Goal: Transaction & Acquisition: Download file/media

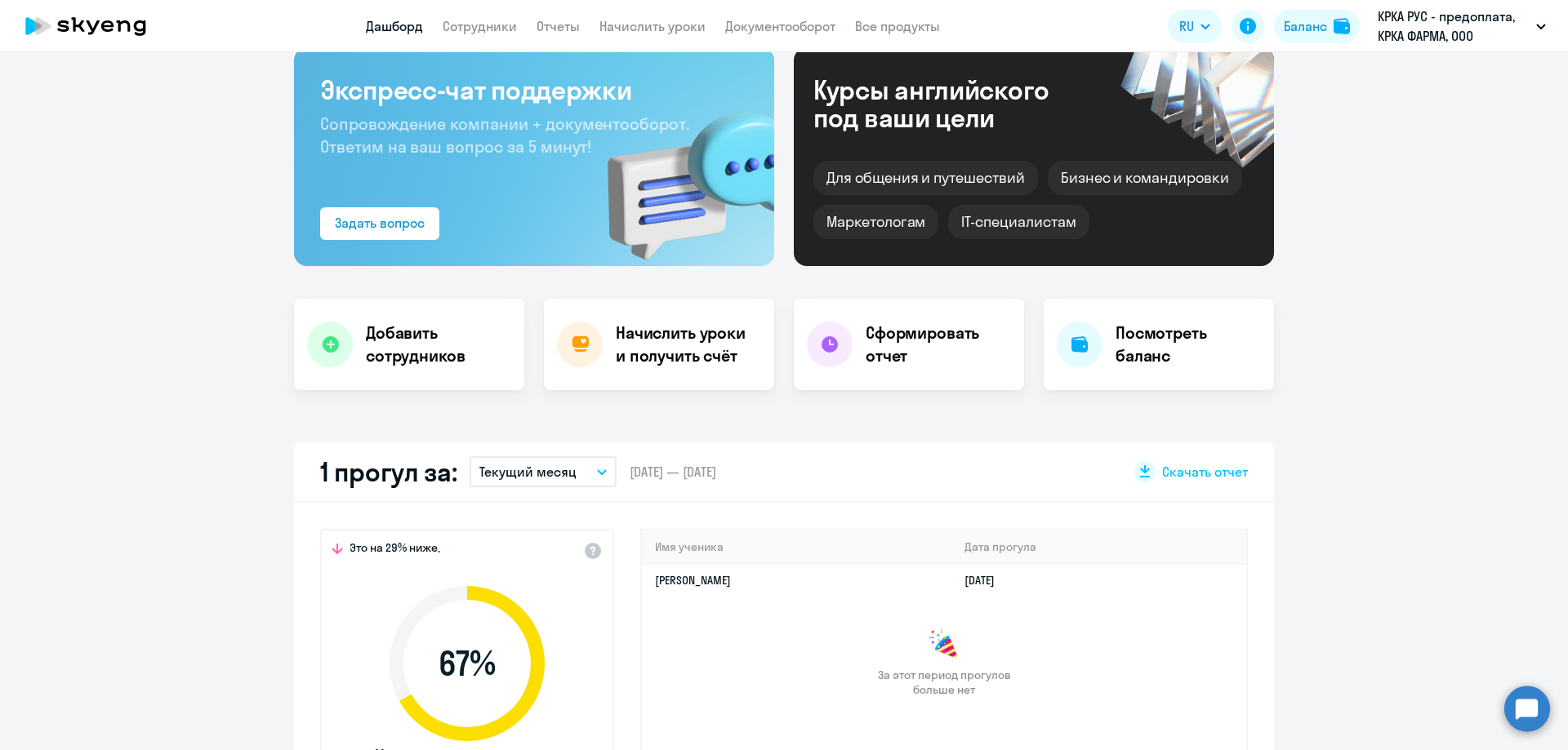
scroll to position [81, 0]
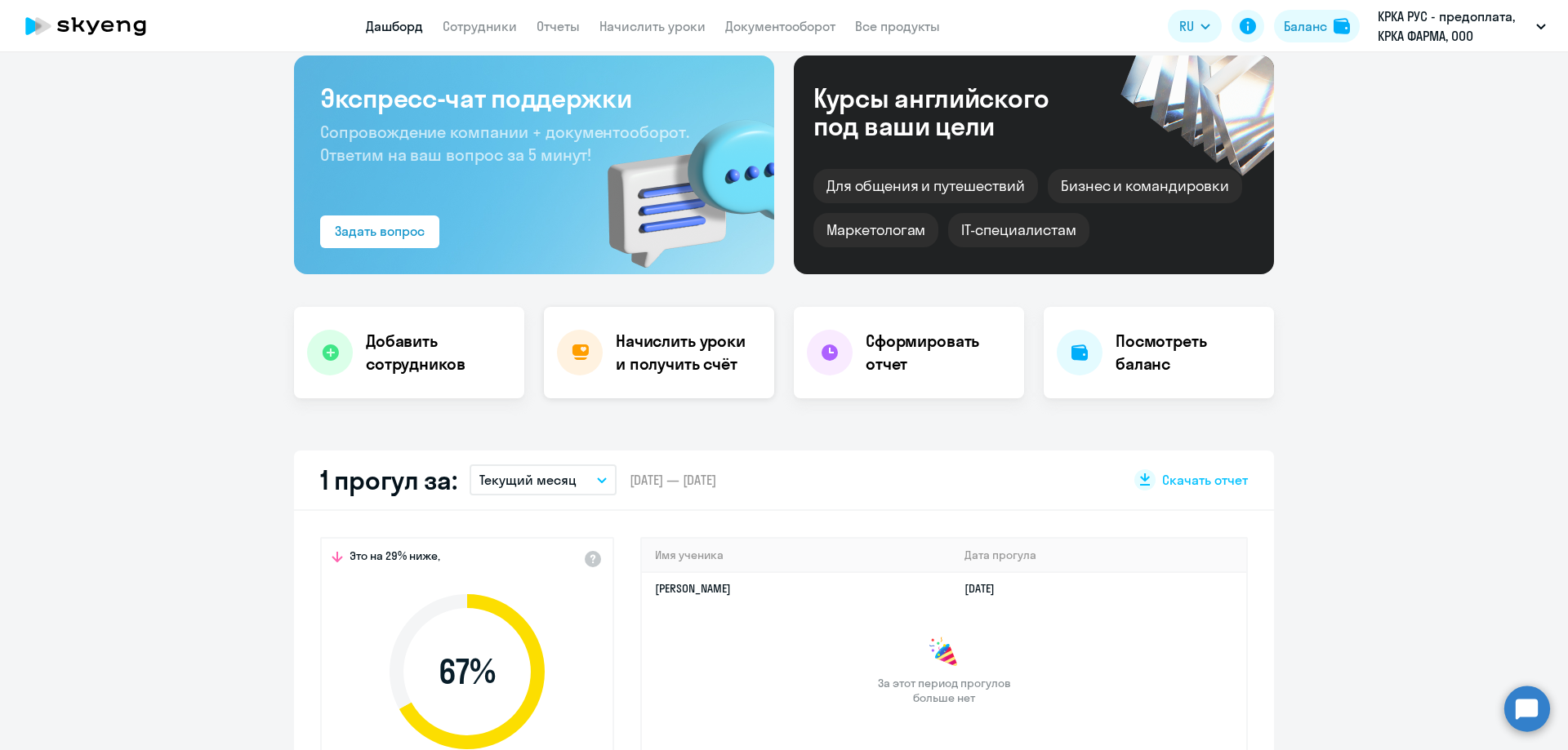
select select "30"
click at [1367, 120] on li "КРКА ФАРМА - предоплата, КРКА ФАРМА, ООО" at bounding box center [1411, 117] width 287 height 41
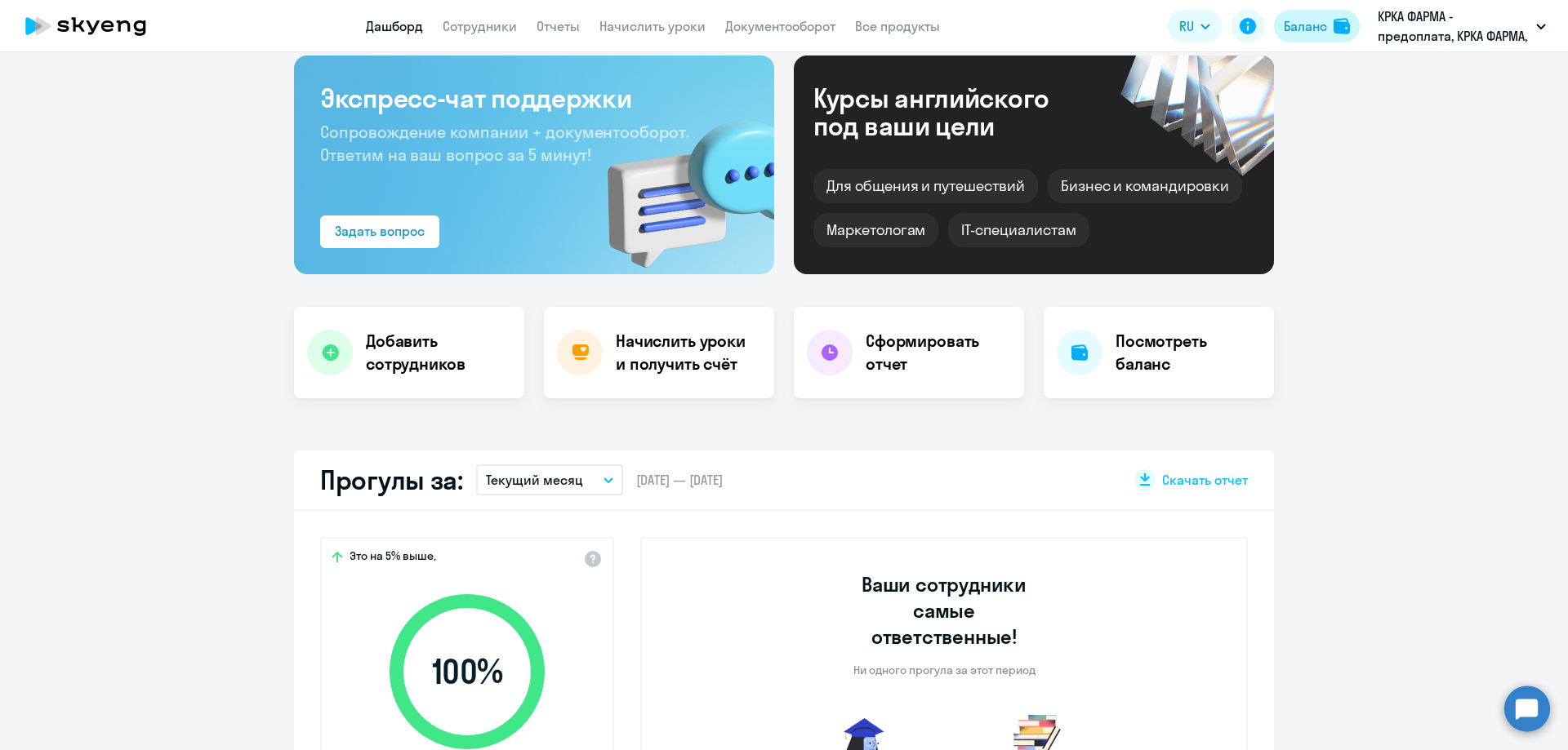
click at [1310, 27] on div "Баланс" at bounding box center [1305, 26] width 43 height 19
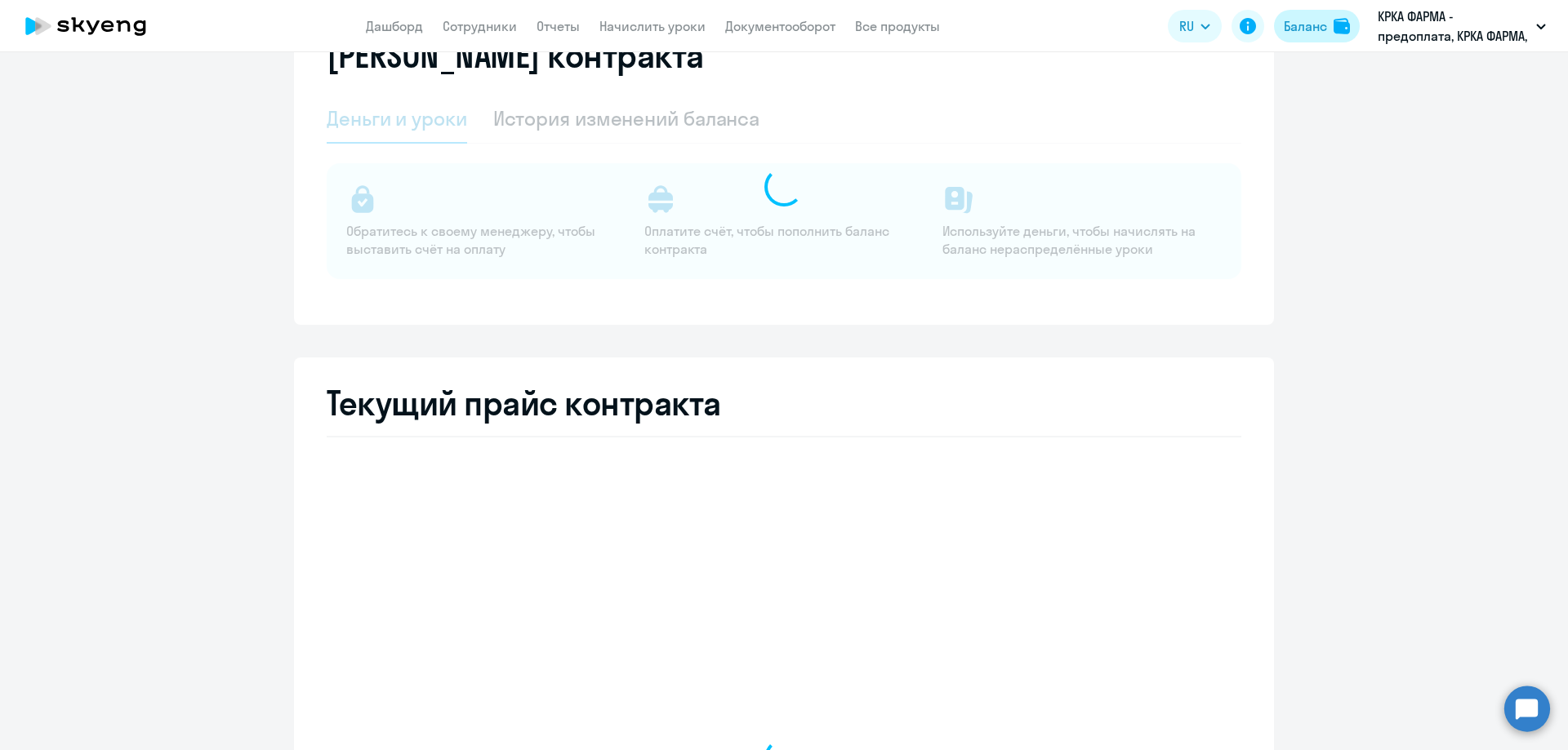
select select "english_adult_not_native_speaker"
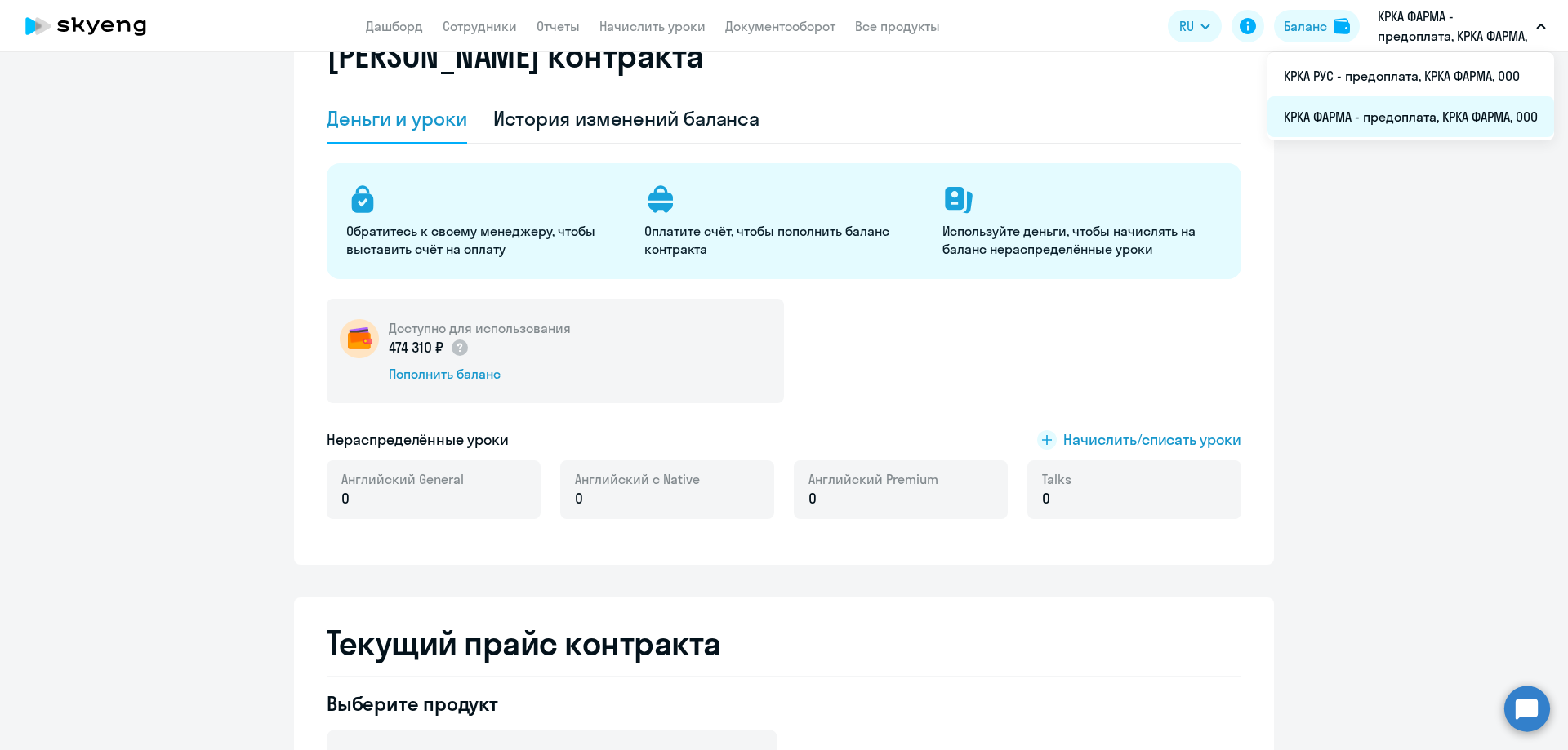
click at [1392, 116] on li "КРКА ФАРМА - предоплата, КРКА ФАРМА, ООО" at bounding box center [1411, 117] width 287 height 41
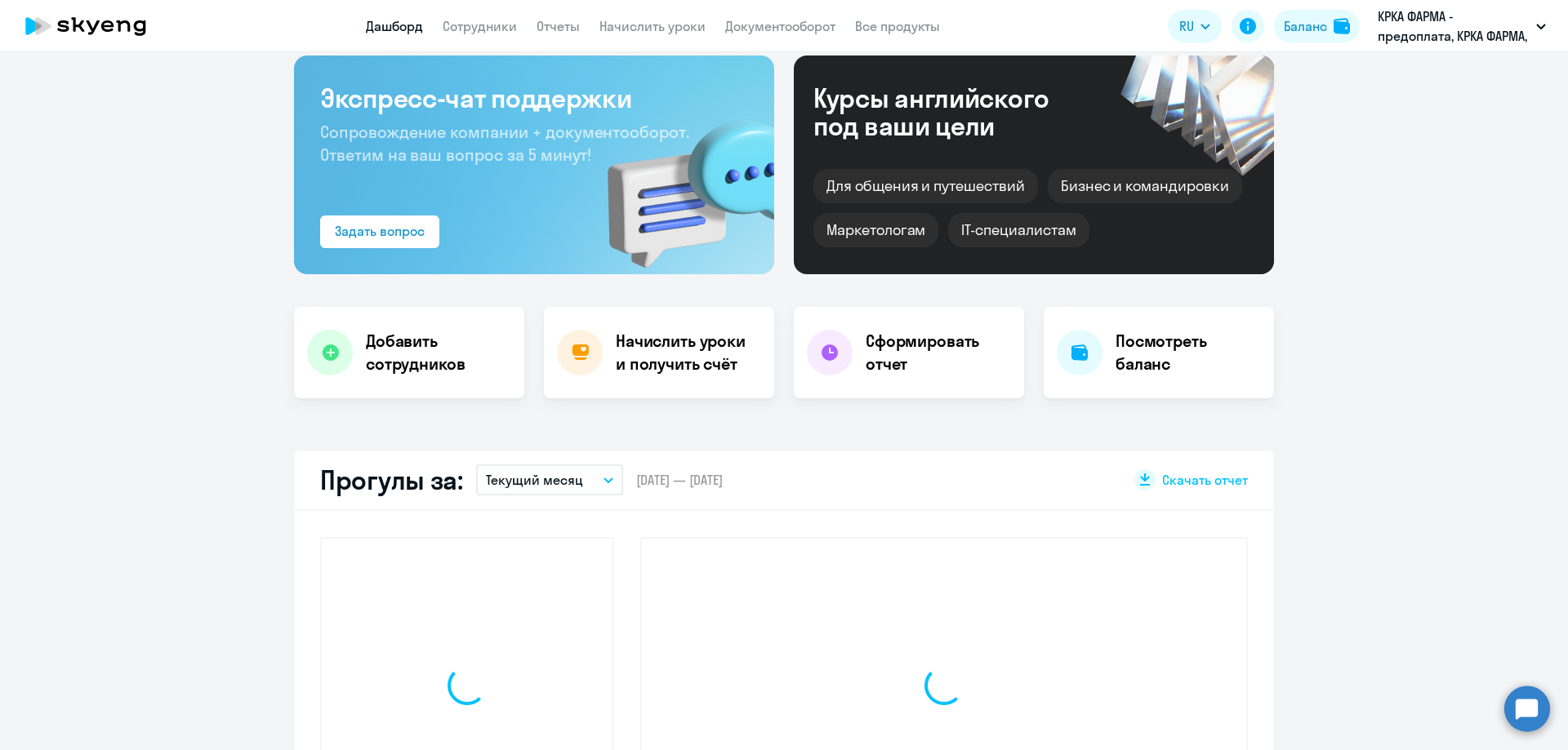
scroll to position [229, 0]
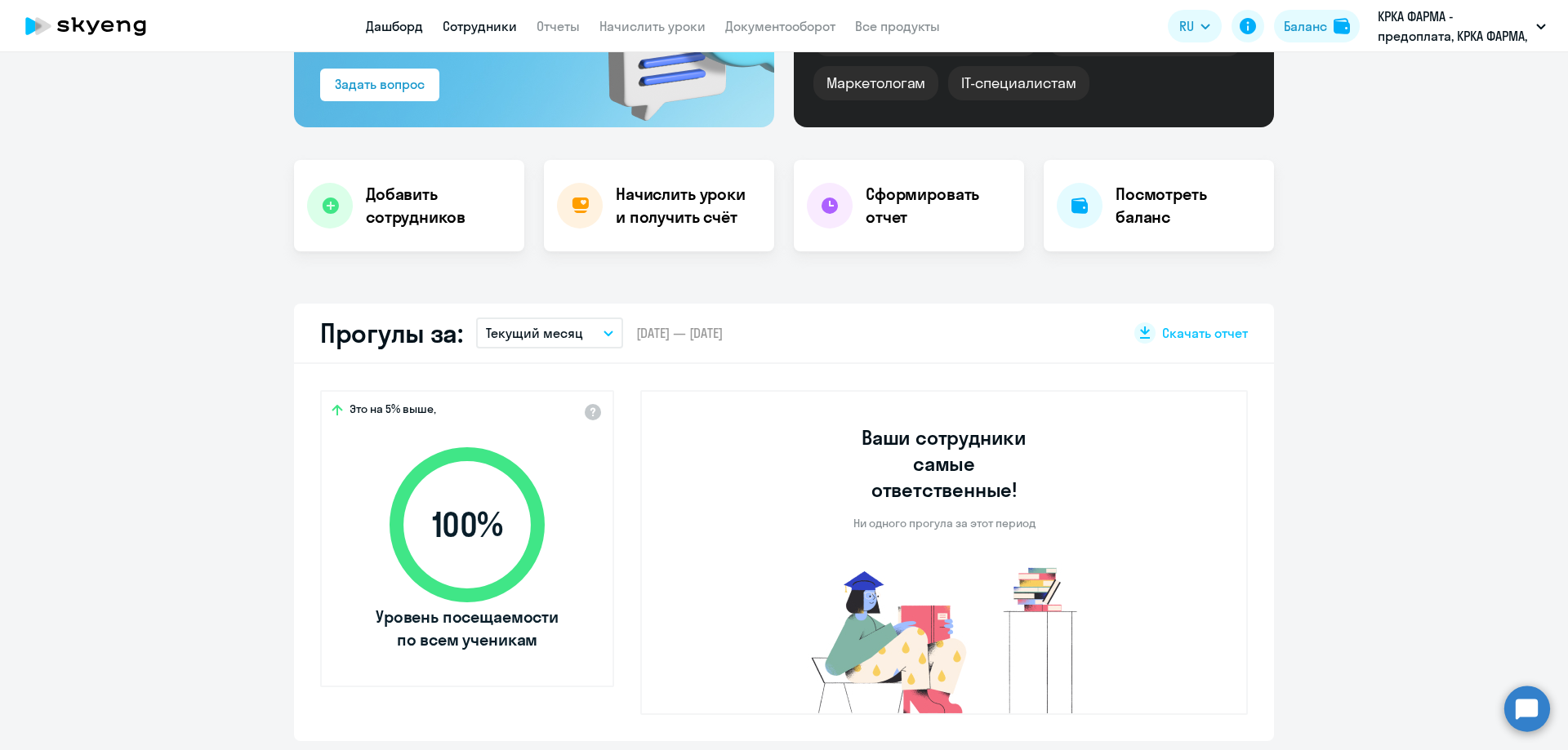
select select "30"
click at [562, 24] on link "Отчеты" at bounding box center [558, 26] width 43 height 16
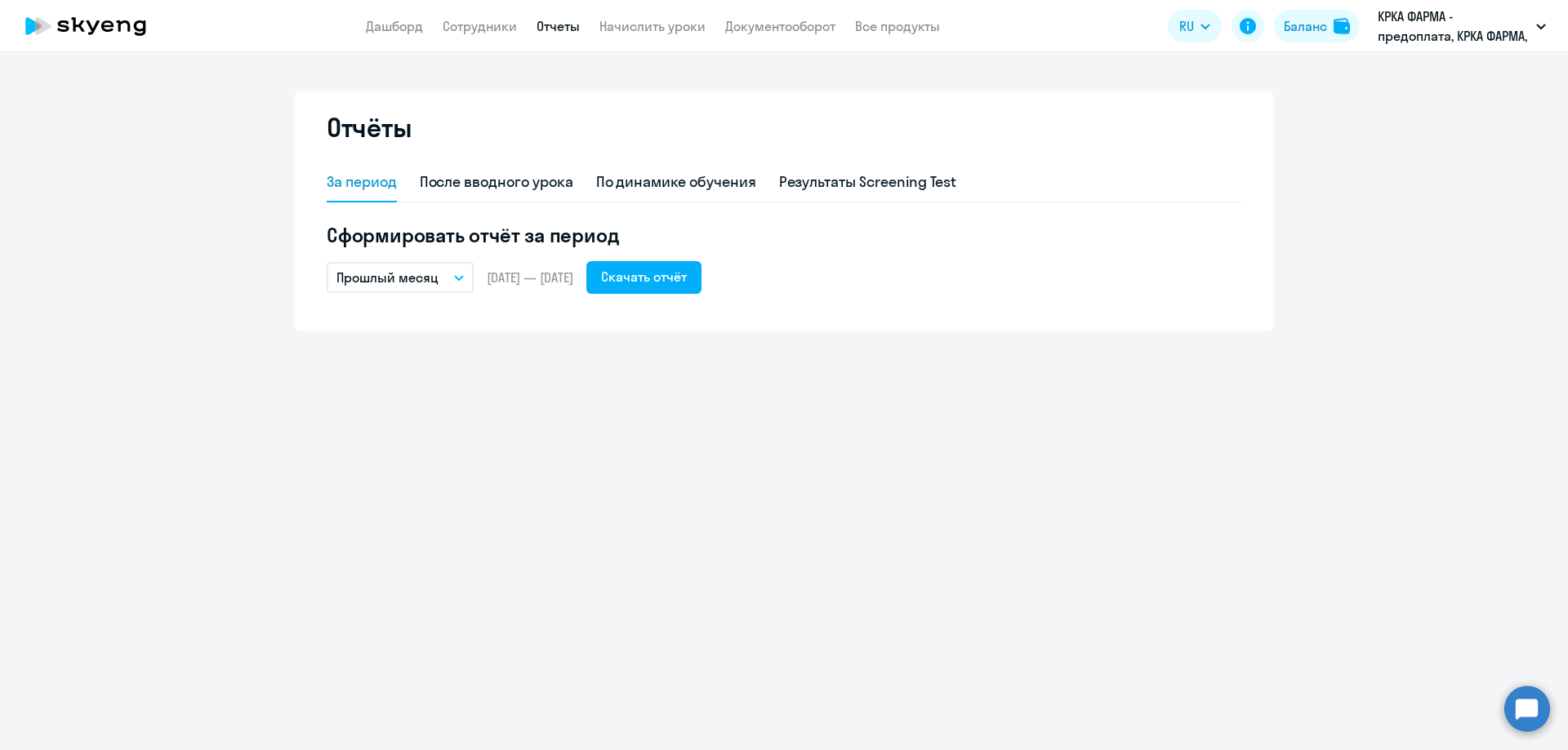
click at [455, 277] on icon "button" at bounding box center [459, 278] width 10 height 5
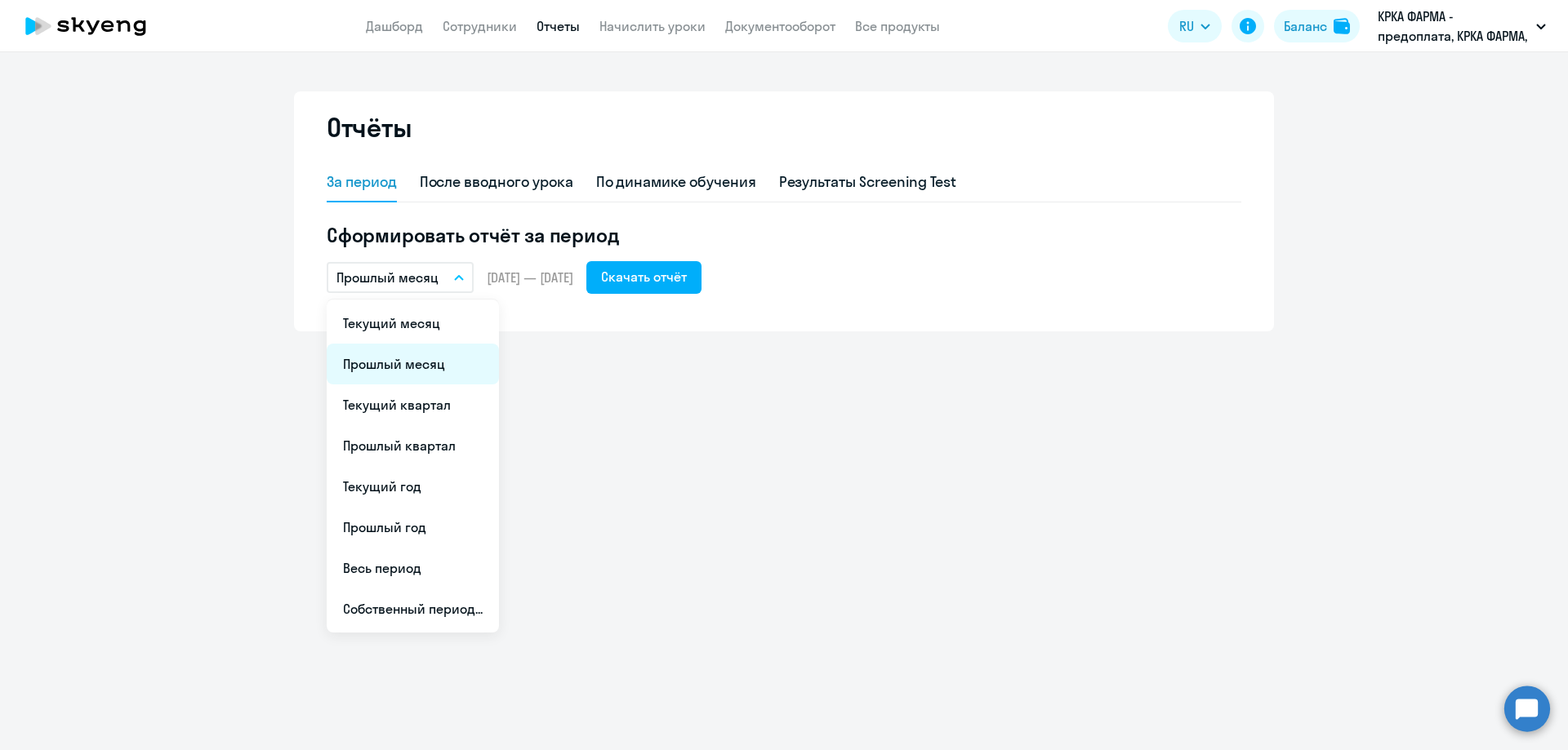
click at [432, 369] on li "Прошлый месяц" at bounding box center [413, 364] width 172 height 41
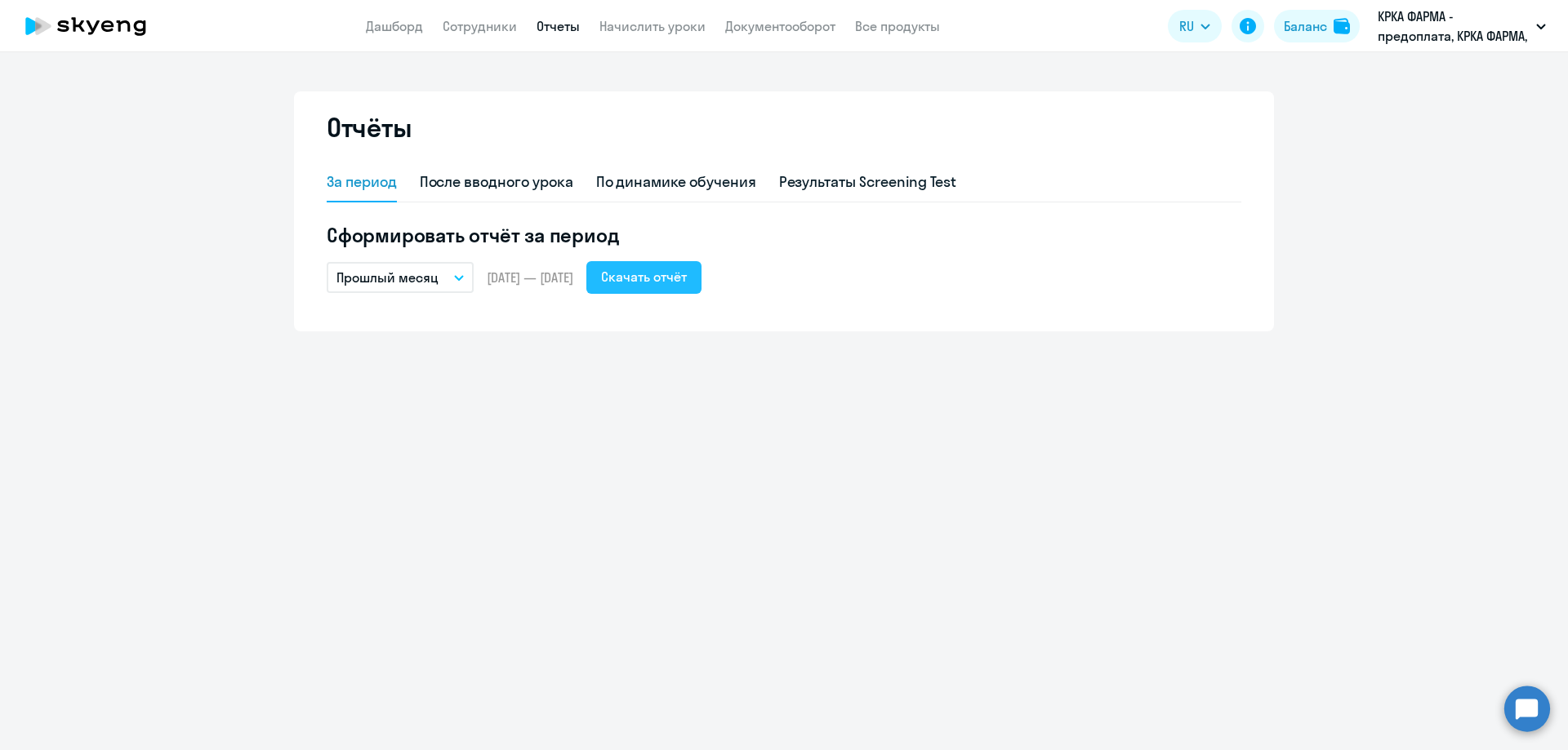
click at [687, 276] on div "Скачать отчёт" at bounding box center [644, 276] width 86 height 19
click at [687, 282] on div "Скачать отчёт" at bounding box center [644, 276] width 86 height 19
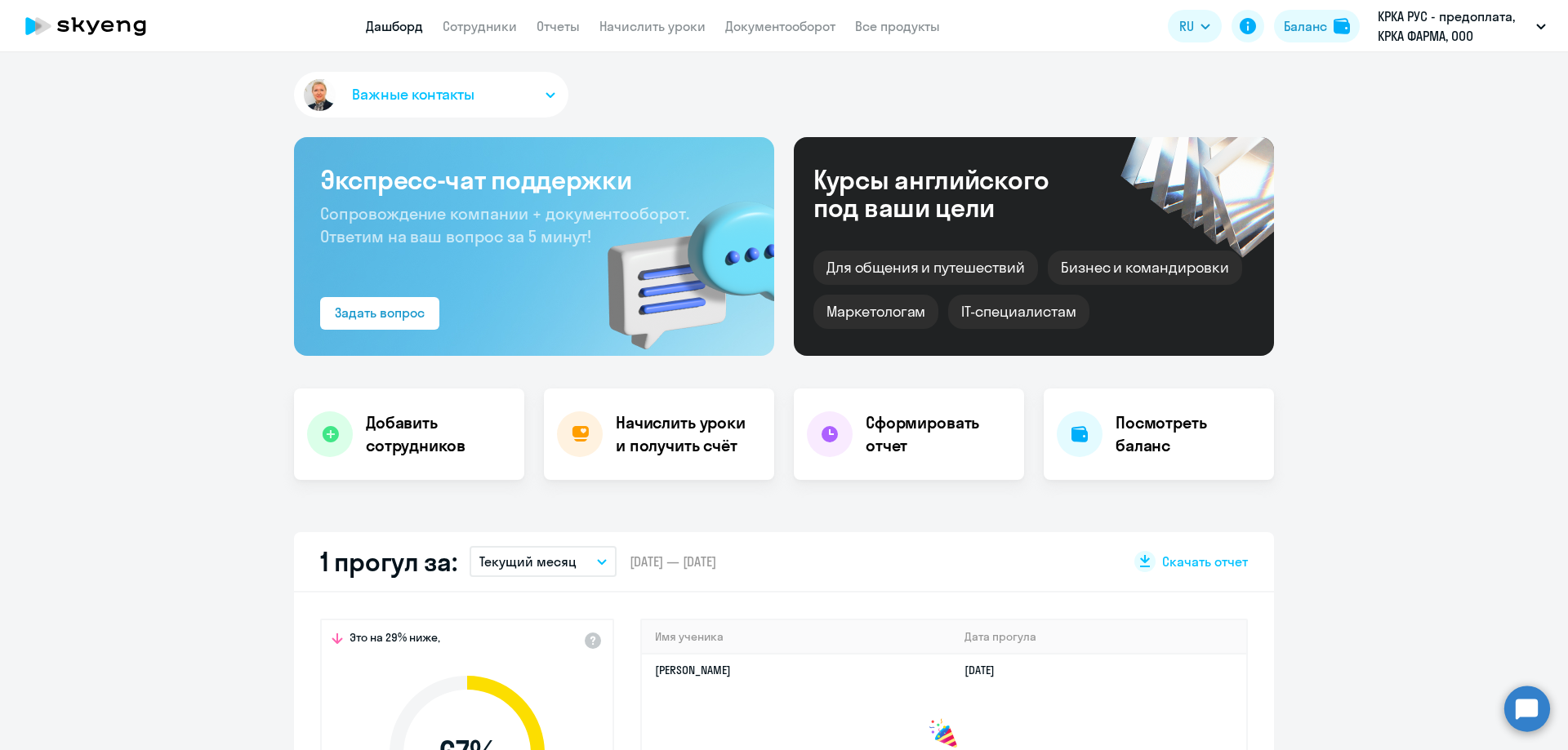
click at [410, 32] on link "Дашборд" at bounding box center [394, 26] width 57 height 16
click at [785, 20] on link "Документооборот" at bounding box center [780, 26] width 110 height 16
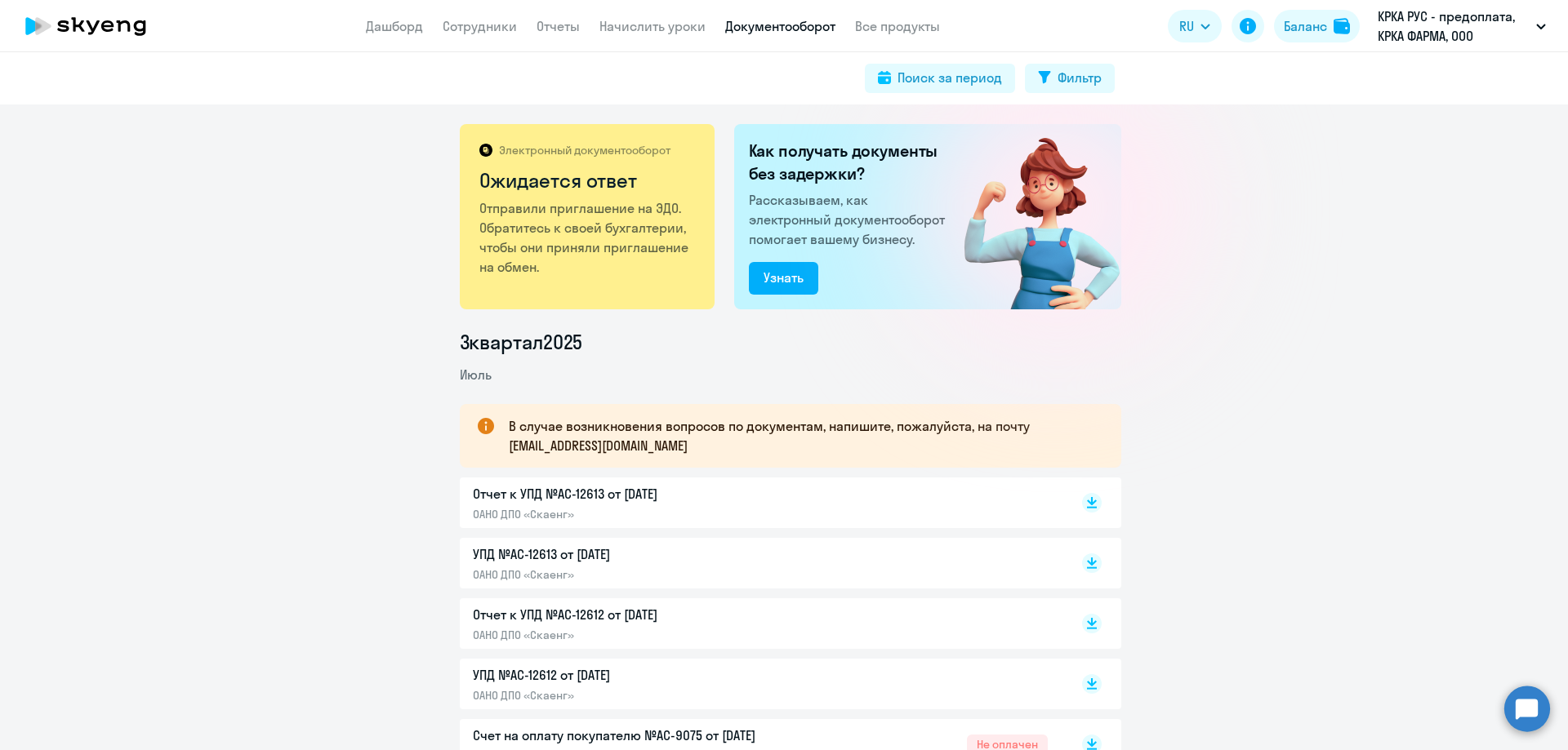
click at [549, 494] on p "Отчет к УПД №AC-12613 от 31.07.2025" at bounding box center [644, 494] width 343 height 19
click at [530, 616] on p "Отчет к УПД №AC-12612 от 31.07.2025" at bounding box center [644, 614] width 343 height 19
click at [531, 677] on p "УПД №AC-12612 от 31.07.2025" at bounding box center [644, 674] width 343 height 19
